Goal: Communication & Community: Answer question/provide support

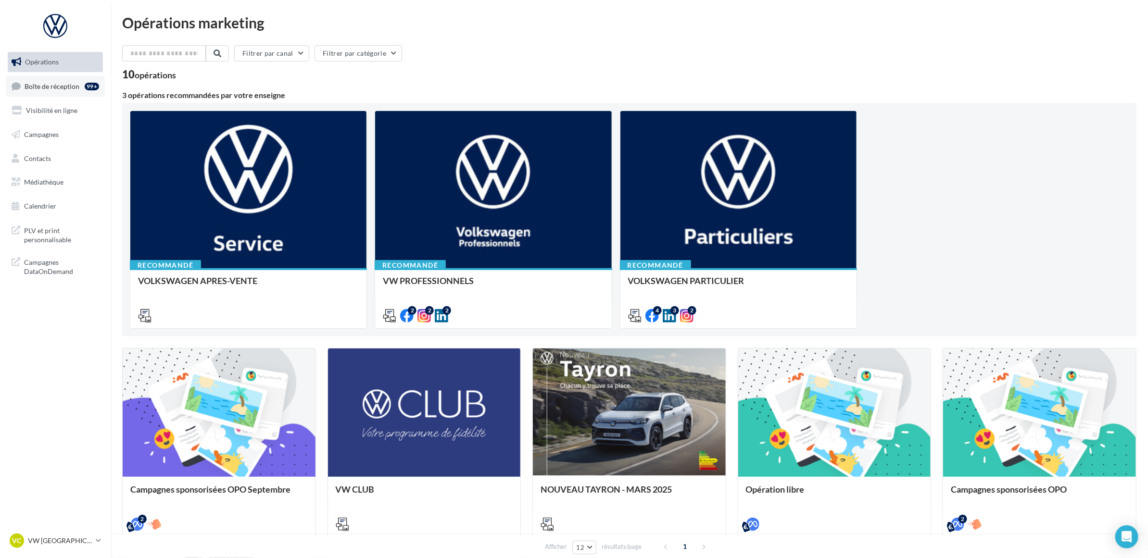
click at [55, 85] on span "Boîte de réception" at bounding box center [52, 86] width 55 height 8
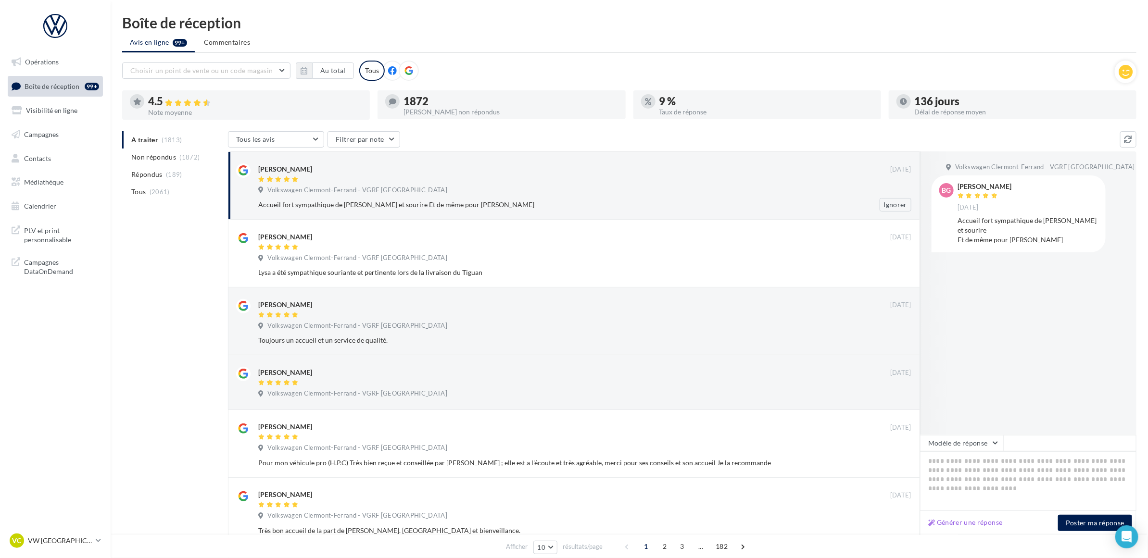
click at [540, 203] on div "Accueil fort sympathique de Laura Efficacité et sourire Et de même pour Igor" at bounding box center [553, 205] width 591 height 10
click at [962, 477] on textarea at bounding box center [1028, 482] width 216 height 60
paste textarea "**********"
type textarea "**********"
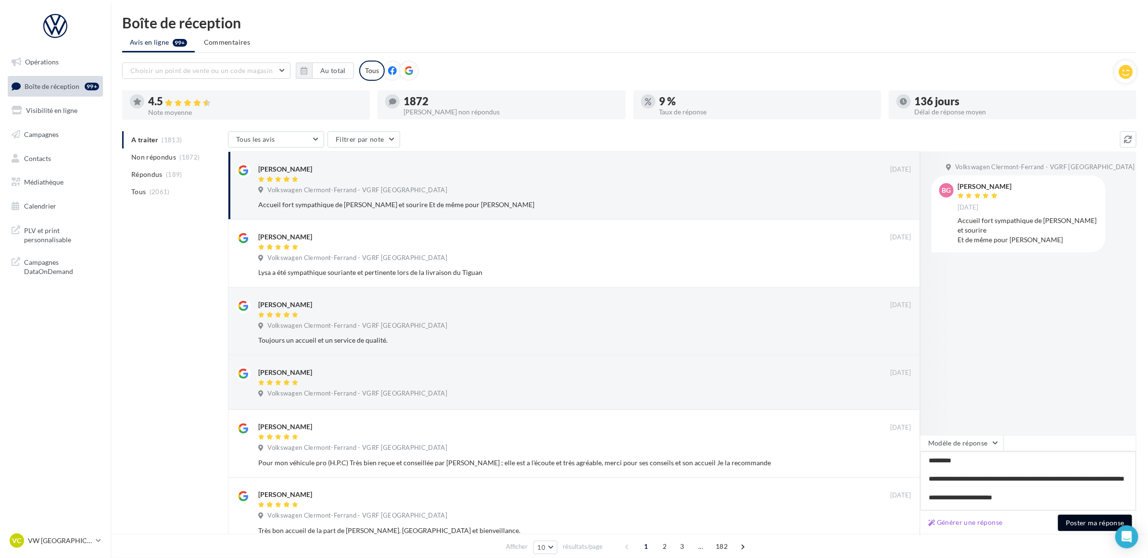
type textarea "**********"
click at [1088, 524] on button "Poster ma réponse" at bounding box center [1095, 523] width 74 height 16
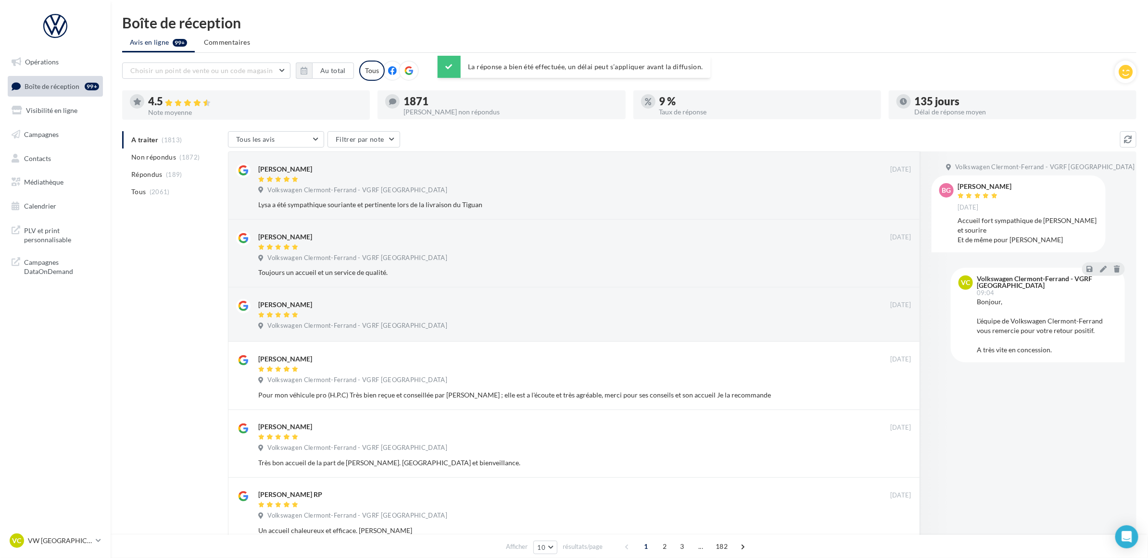
click at [883, 43] on ul "Avis en ligne 99+ Commentaires" at bounding box center [629, 43] width 1014 height 19
click at [326, 63] on button "Au total" at bounding box center [333, 71] width 42 height 16
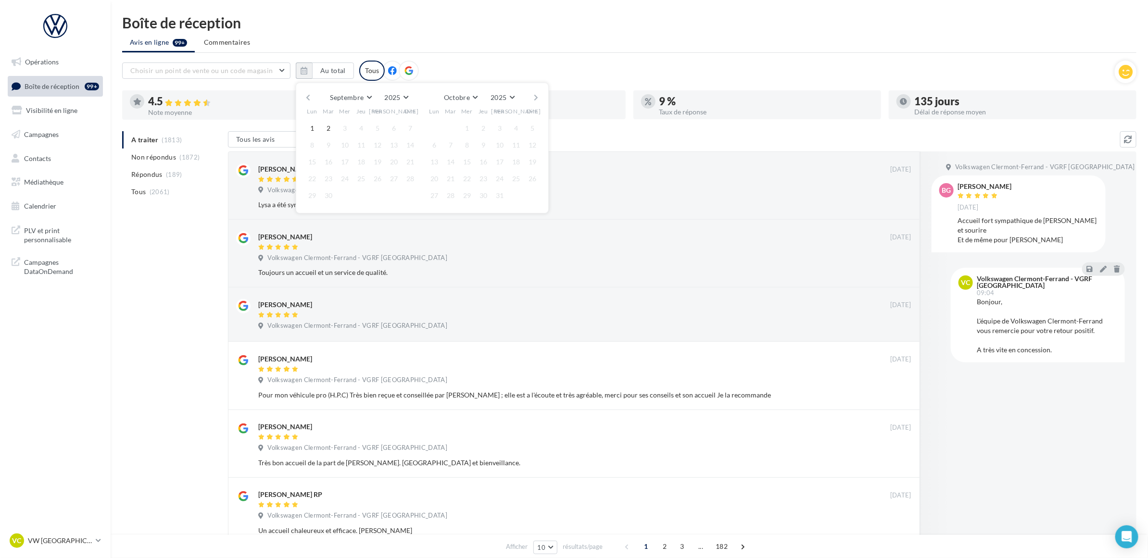
click at [307, 96] on button "button" at bounding box center [308, 97] width 8 height 13
click at [378, 129] on button "1" at bounding box center [377, 128] width 14 height 14
click at [447, 127] on button "2" at bounding box center [450, 128] width 14 height 14
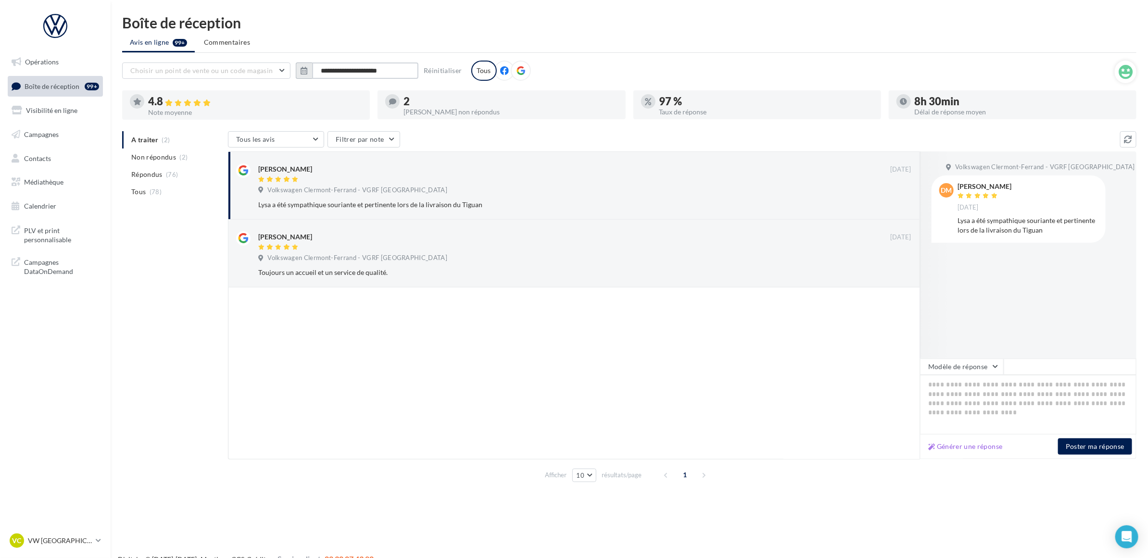
click at [394, 71] on input "**********" at bounding box center [365, 71] width 106 height 16
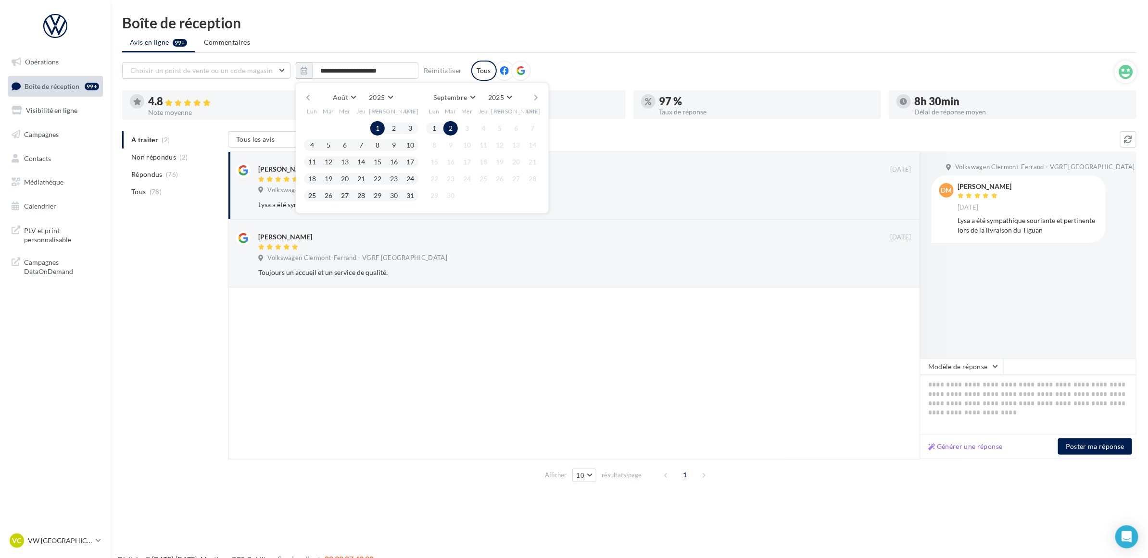
click at [532, 97] on button "button" at bounding box center [536, 97] width 8 height 13
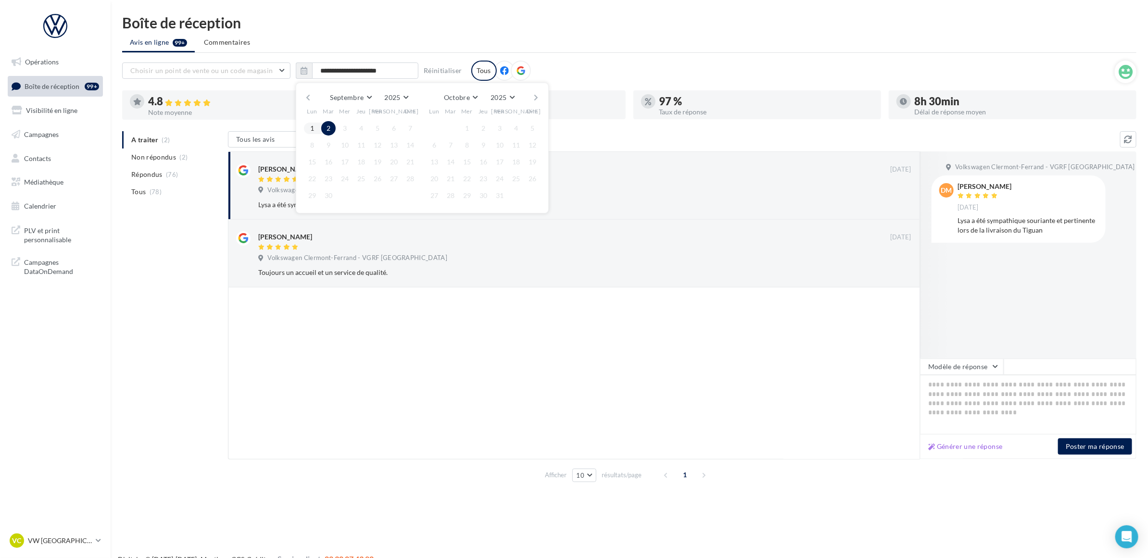
click at [440, 28] on div "Boîte de réception" at bounding box center [629, 22] width 1014 height 14
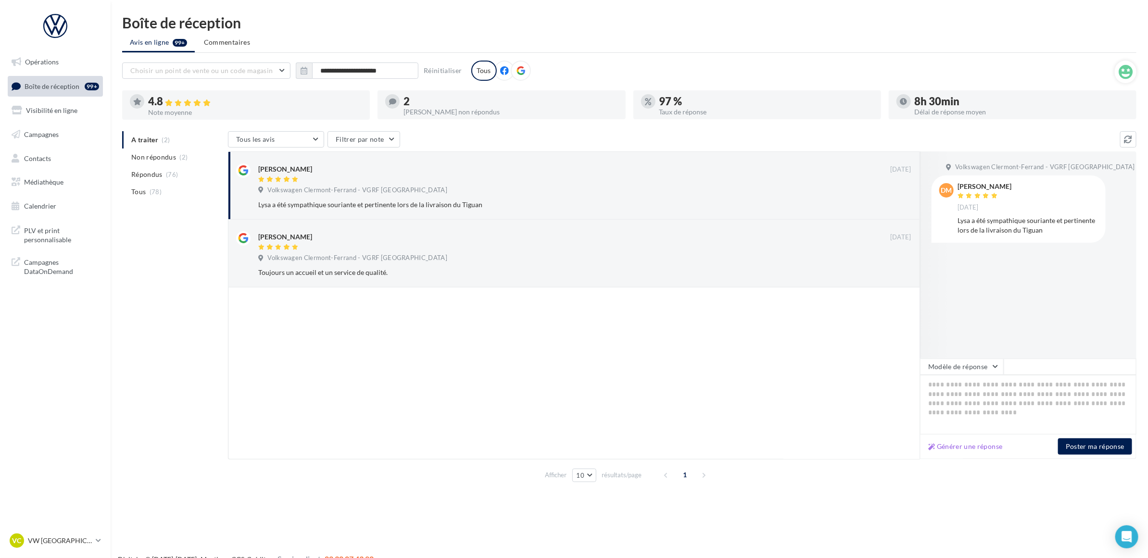
click at [440, 63] on div "**********" at bounding box center [381, 71] width 170 height 16
click at [439, 70] on button "Réinitialiser" at bounding box center [443, 71] width 46 height 12
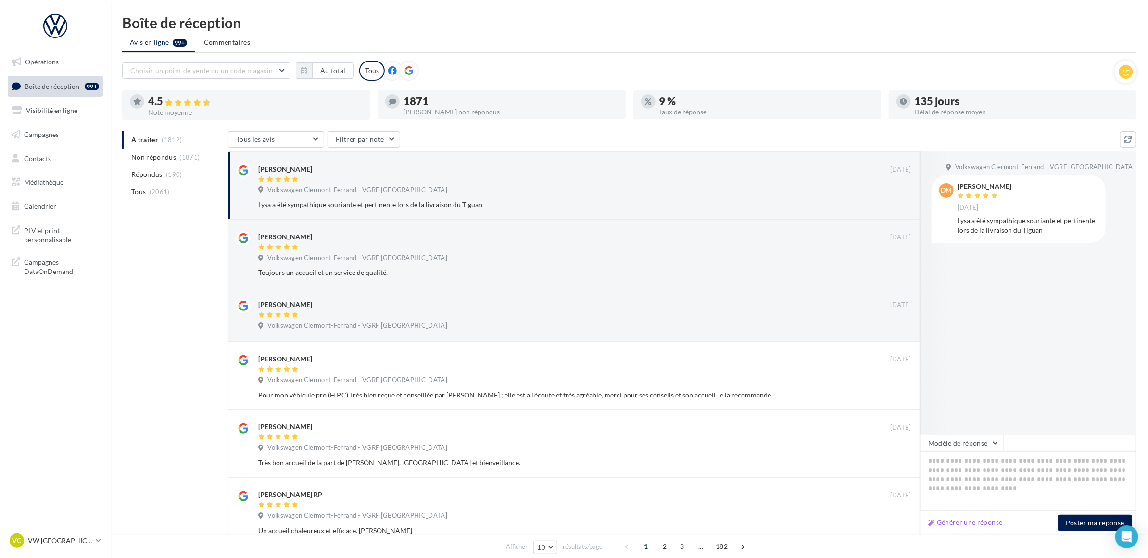
click at [363, 35] on ul "Avis en ligne 99+ Commentaires" at bounding box center [629, 43] width 1014 height 19
click at [513, 189] on div "Volkswagen Clermont-Ferrand - VGRF Auvergne" at bounding box center [584, 191] width 653 height 11
click at [510, 203] on div "Lysa a été sympathique souriante et pertinente lors de la livraison du Tiguan" at bounding box center [553, 205] width 591 height 10
click at [465, 202] on div "Lysa a été sympathique souriante et pertinente lors de la livraison du Tiguan" at bounding box center [553, 205] width 591 height 10
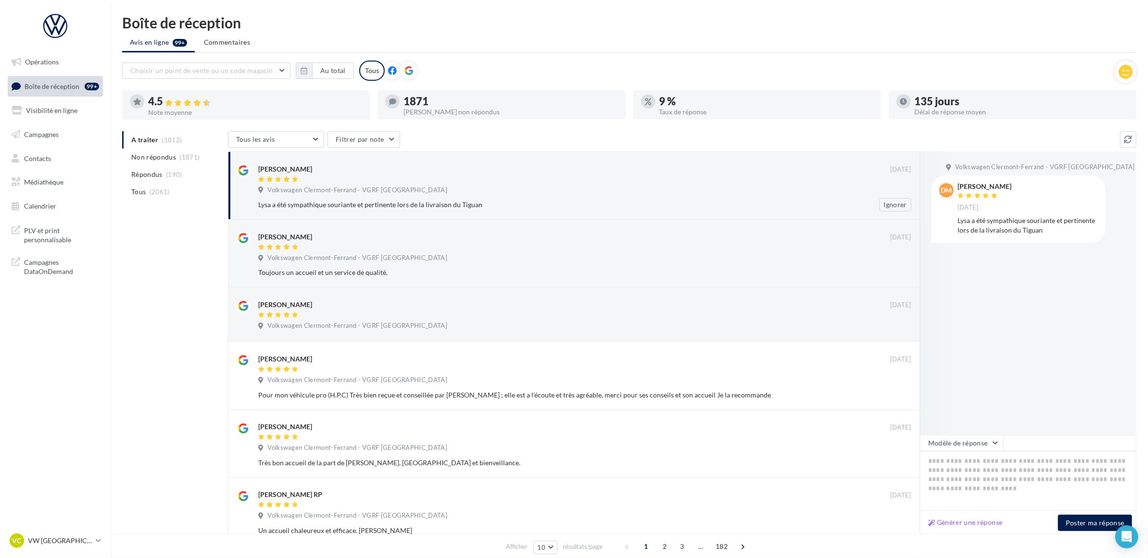
click at [489, 204] on div "Lysa a été sympathique souriante et pertinente lors de la livraison du Tiguan" at bounding box center [553, 205] width 591 height 10
drag, startPoint x: 479, startPoint y: 204, endPoint x: 378, endPoint y: 201, distance: 100.1
click at [378, 201] on div "Lysa a été sympathique souriante et pertinente lors de la livraison du Tiguan" at bounding box center [553, 205] width 591 height 10
drag, startPoint x: 378, startPoint y: 201, endPoint x: 441, endPoint y: 185, distance: 64.0
click at [441, 186] on div "Volkswagen Clermont-Ferrand - VGRF Auvergne" at bounding box center [584, 191] width 653 height 11
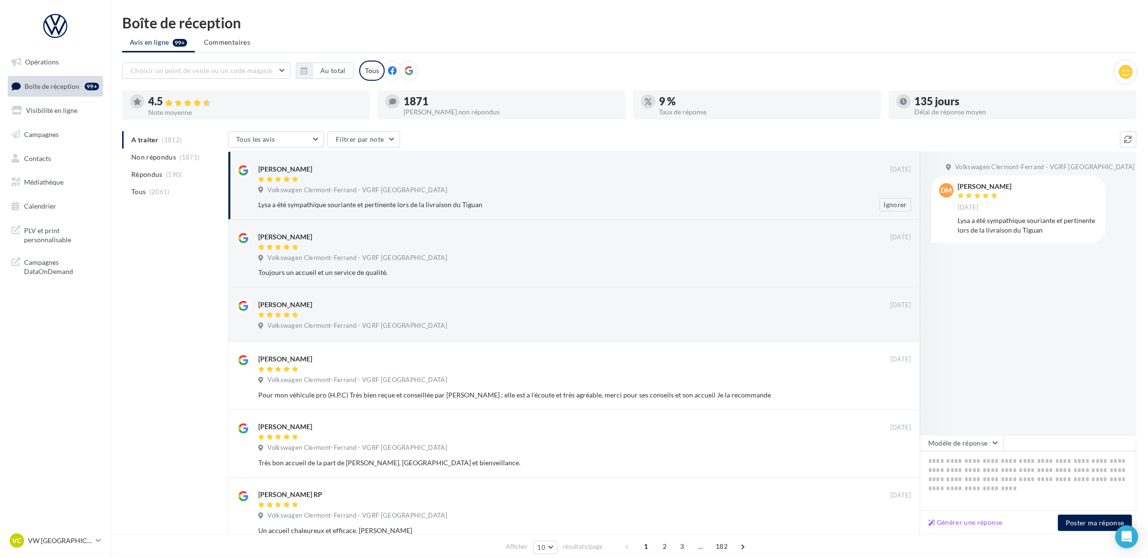
click at [488, 195] on div "Volkswagen Clermont-Ferrand - VGRF Auvergne" at bounding box center [584, 191] width 653 height 11
click at [554, 41] on ul "Avis en ligne 99+ Commentaires" at bounding box center [629, 43] width 1014 height 19
click at [558, 46] on ul "Avis en ligne 99+ Commentaires" at bounding box center [629, 43] width 1014 height 19
click at [491, 58] on div "Boîte de réception Avis en ligne 99+ Commentaires Choisir un point de vente ou …" at bounding box center [629, 416] width 1037 height 802
drag, startPoint x: 261, startPoint y: 27, endPoint x: 115, endPoint y: 25, distance: 145.3
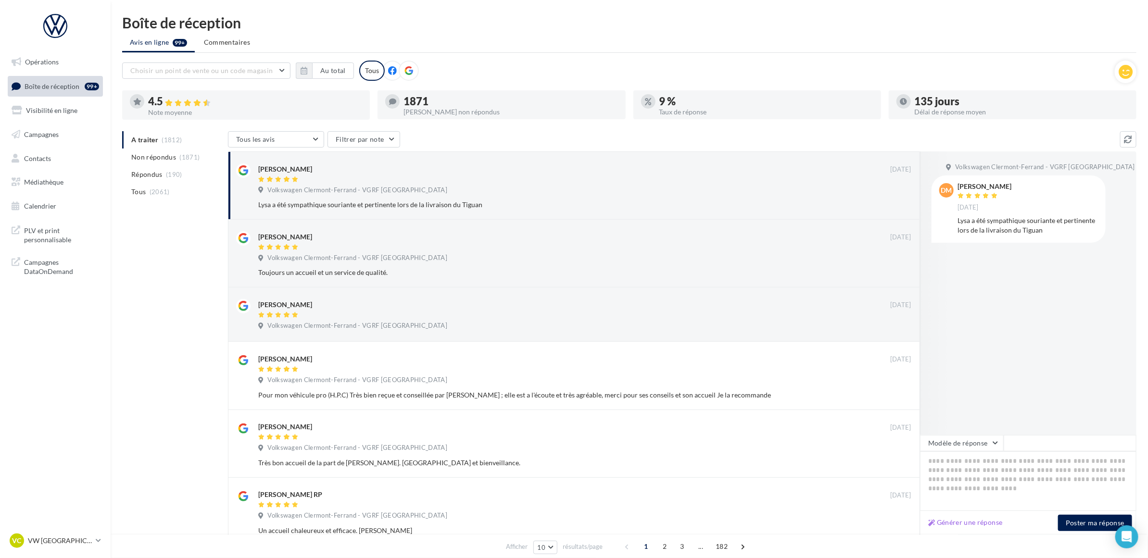
click at [115, 25] on div "Boîte de réception Avis en ligne 99+ Commentaires Choisir un point de vente ou …" at bounding box center [629, 416] width 1037 height 802
drag, startPoint x: 115, startPoint y: 25, endPoint x: 276, endPoint y: 25, distance: 160.2
click at [276, 25] on div "Boîte de réception" at bounding box center [629, 22] width 1014 height 14
drag, startPoint x: 276, startPoint y: 25, endPoint x: 121, endPoint y: 25, distance: 154.9
click at [121, 25] on div "Boîte de réception Avis en ligne 99+ Commentaires Choisir un point de vente ou …" at bounding box center [629, 416] width 1037 height 802
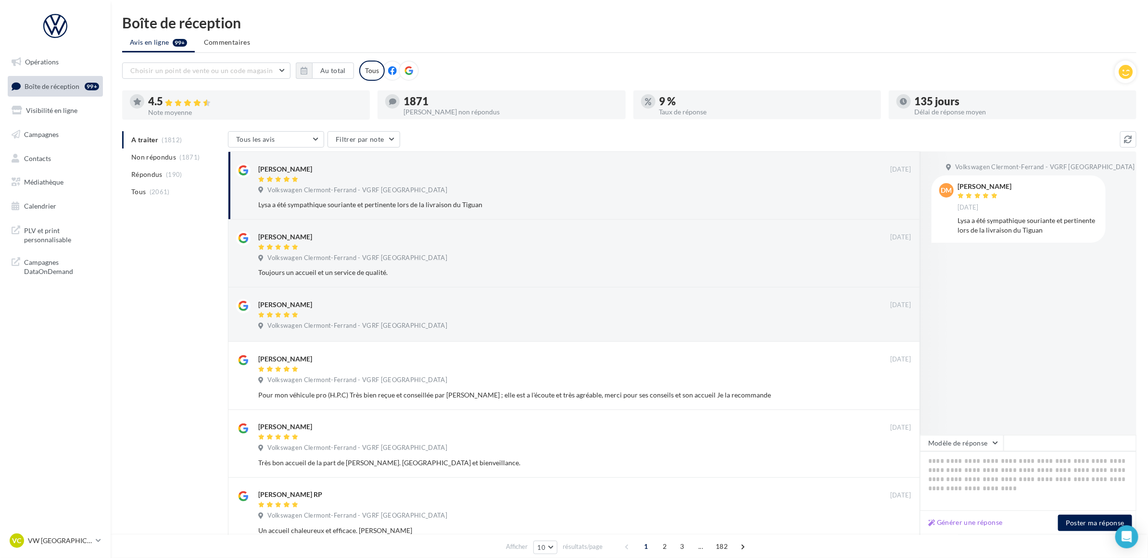
click at [142, 229] on div "A traiter (1812) Non répondus (1871) Répondus (190) Tous (2061) Tous les avis T…" at bounding box center [629, 473] width 1014 height 685
click at [146, 207] on div "A traiter (1812) Non répondus (1871) Répondus (190) Tous (2061)" at bounding box center [175, 173] width 106 height 85
click at [146, 217] on div "A traiter (1812) Non répondus (1871) Répondus (190) Tous (2061) Tous les avis T…" at bounding box center [629, 473] width 1014 height 685
click at [148, 247] on div "A traiter (1812) Non répondus (1871) Répondus (190) Tous (2061) Tous les avis T…" at bounding box center [629, 473] width 1014 height 685
click at [152, 292] on div "A traiter (1812) Non répondus (1871) Répondus (190) Tous (2061) Tous les avis T…" at bounding box center [629, 473] width 1014 height 685
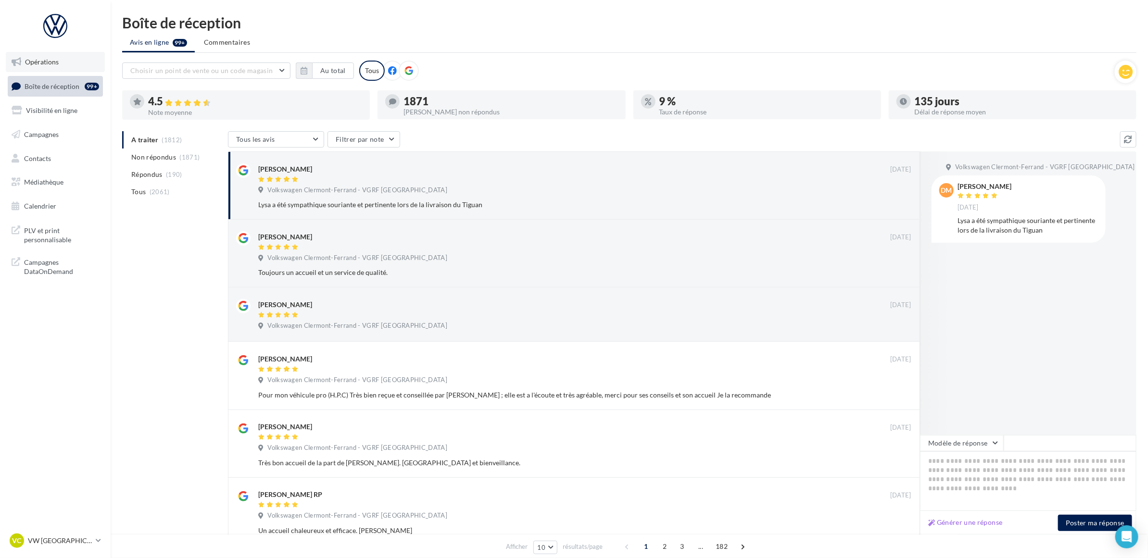
drag, startPoint x: 105, startPoint y: 306, endPoint x: 22, endPoint y: 71, distance: 249.0
click at [22, 71] on nav "Opérations Boîte de réception 99+ Visibilité en ligne Campagnes Contacts Médiat…" at bounding box center [55, 279] width 111 height 558
click at [51, 328] on nav "Opérations Boîte de réception 99+ Visibilité en ligne Campagnes Contacts Médiat…" at bounding box center [55, 279] width 111 height 558
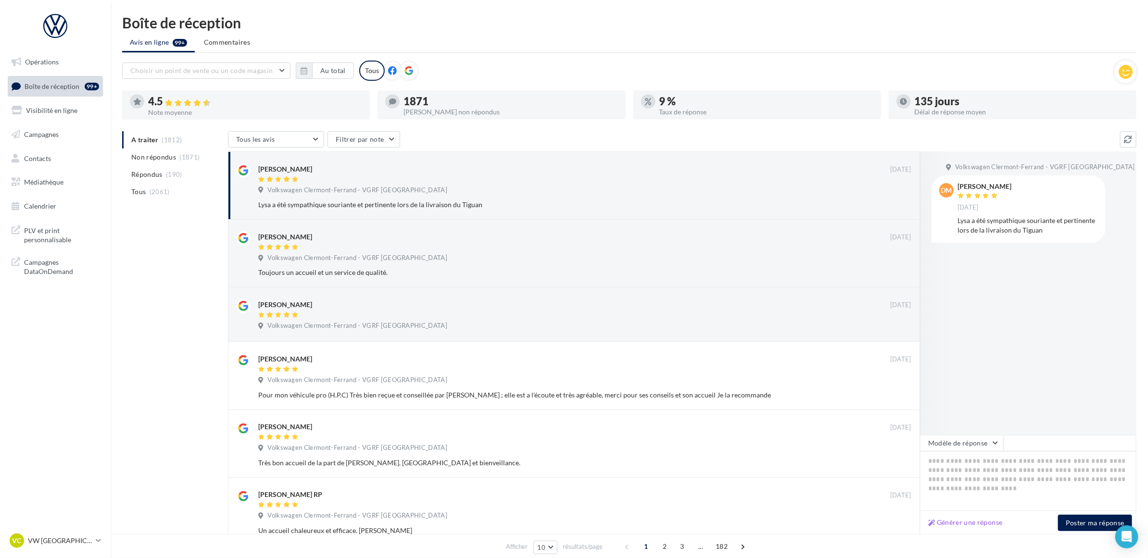
click at [45, 339] on nav "Opérations Boîte de réception 99+ Visibilité en ligne Campagnes Contacts Médiat…" at bounding box center [55, 279] width 111 height 558
click at [546, 73] on div "Choisir un point de vente ou un code magasin 09429391244196467045 - Volkswagen …" at bounding box center [618, 71] width 993 height 20
click at [206, 297] on div "A traiter (1812) Non répondus (1871) Répondus (190) Tous (2061) Tous les avis T…" at bounding box center [629, 473] width 1014 height 685
click at [171, 256] on div "A traiter (1812) Non répondus (1871) Répondus (190) Tous (2061) Tous les avis T…" at bounding box center [629, 473] width 1014 height 685
click at [193, 320] on div "A traiter (1812) Non répondus (1871) Répondus (190) Tous (2061) Tous les avis T…" at bounding box center [629, 473] width 1014 height 685
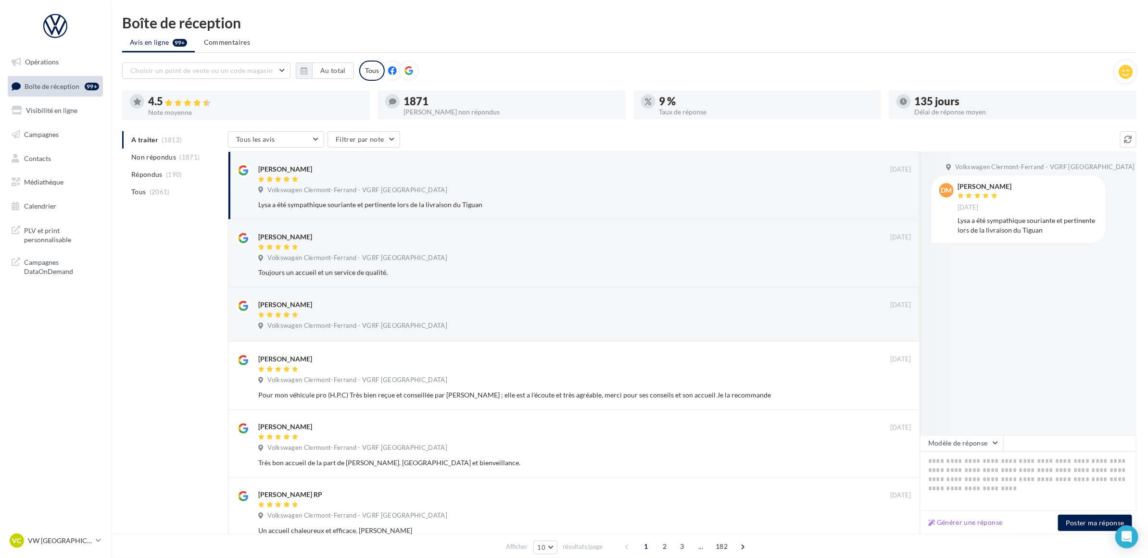
click at [526, 54] on div "Boîte de réception Avis en ligne 99+ Commentaires Choisir un point de vente ou …" at bounding box center [629, 416] width 1037 height 802
drag, startPoint x: 526, startPoint y: 54, endPoint x: 532, endPoint y: 60, distance: 8.8
click at [532, 60] on div "Boîte de réception Avis en ligne 99+ Commentaires Choisir un point de vente ou …" at bounding box center [629, 416] width 1037 height 802
click at [166, 273] on div "A traiter (1812) Non répondus (1871) Répondus (190) Tous (2061) Tous les avis T…" at bounding box center [629, 473] width 1014 height 685
click at [495, 42] on ul "Avis en ligne 99+ Commentaires" at bounding box center [629, 43] width 1014 height 19
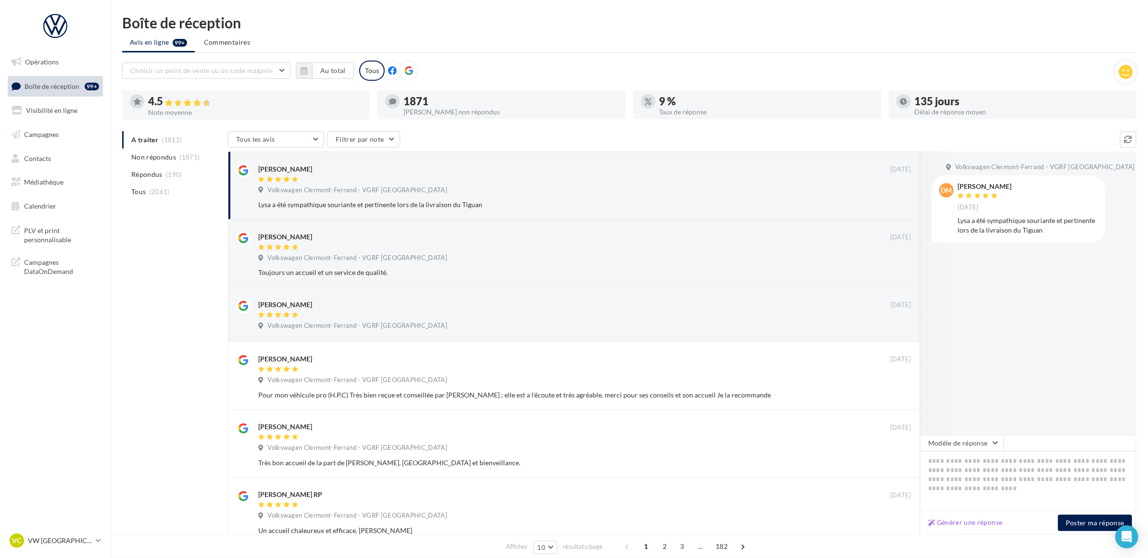
click at [495, 42] on ul "Avis en ligne 99+ Commentaires" at bounding box center [629, 43] width 1014 height 19
click at [556, 24] on div "Boîte de réception" at bounding box center [629, 22] width 1014 height 14
click at [554, 34] on ul "Avis en ligne 99+ Commentaires" at bounding box center [629, 43] width 1014 height 19
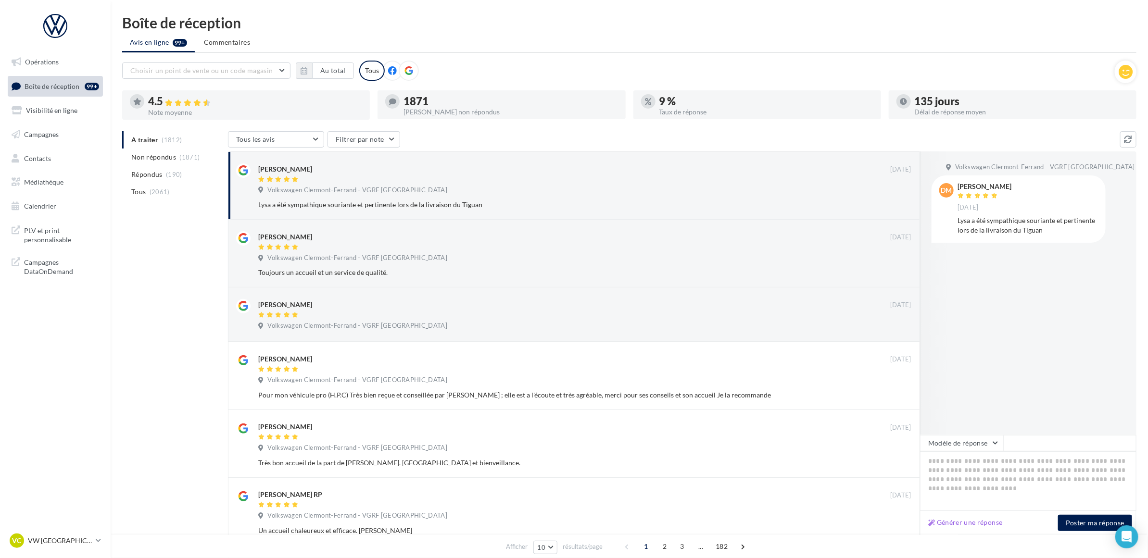
click at [554, 34] on ul "Avis en ligne 99+ Commentaires" at bounding box center [629, 43] width 1014 height 19
click at [518, 30] on div "Boîte de réception Avis en ligne 99+ Commentaires Choisir un point de vente ou …" at bounding box center [629, 416] width 1037 height 802
click at [138, 263] on div "A traiter (1812) Non répondus (1871) Répondus (190) Tous (2061) Tous les avis T…" at bounding box center [629, 473] width 1014 height 685
click at [166, 251] on div "A traiter (1812) Non répondus (1871) Répondus (190) Tous (2061) Tous les avis T…" at bounding box center [629, 473] width 1014 height 685
click at [164, 241] on div "A traiter (1812) Non répondus (1871) Répondus (190) Tous (2061) Tous les avis T…" at bounding box center [629, 473] width 1014 height 685
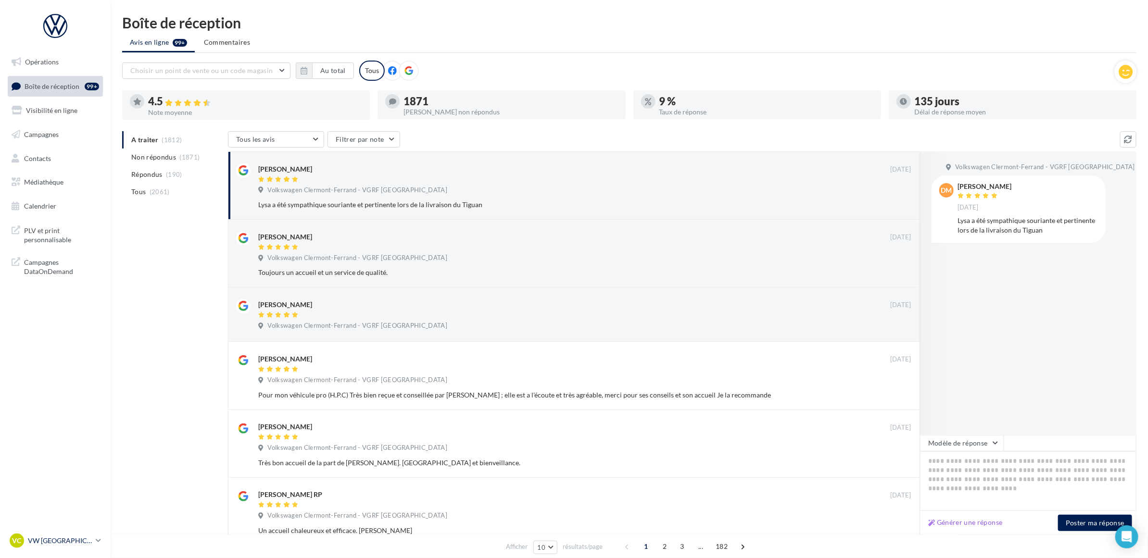
click at [97, 538] on icon at bounding box center [98, 541] width 5 height 8
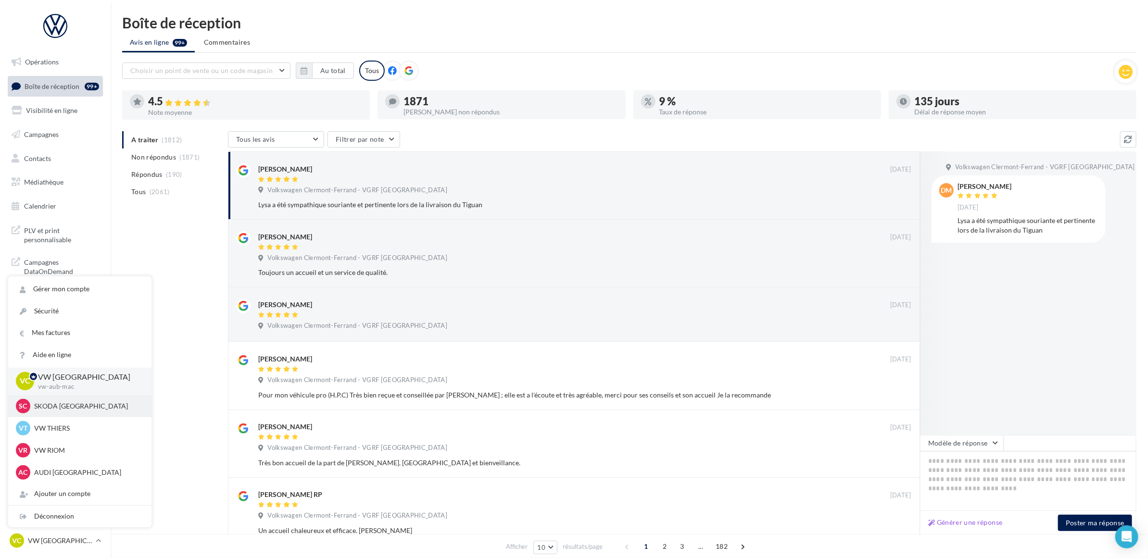
click at [91, 408] on p "SKODA CLERMONT-FERRAND" at bounding box center [87, 407] width 106 height 10
